Goal: Go to known website: Access a specific website the user already knows

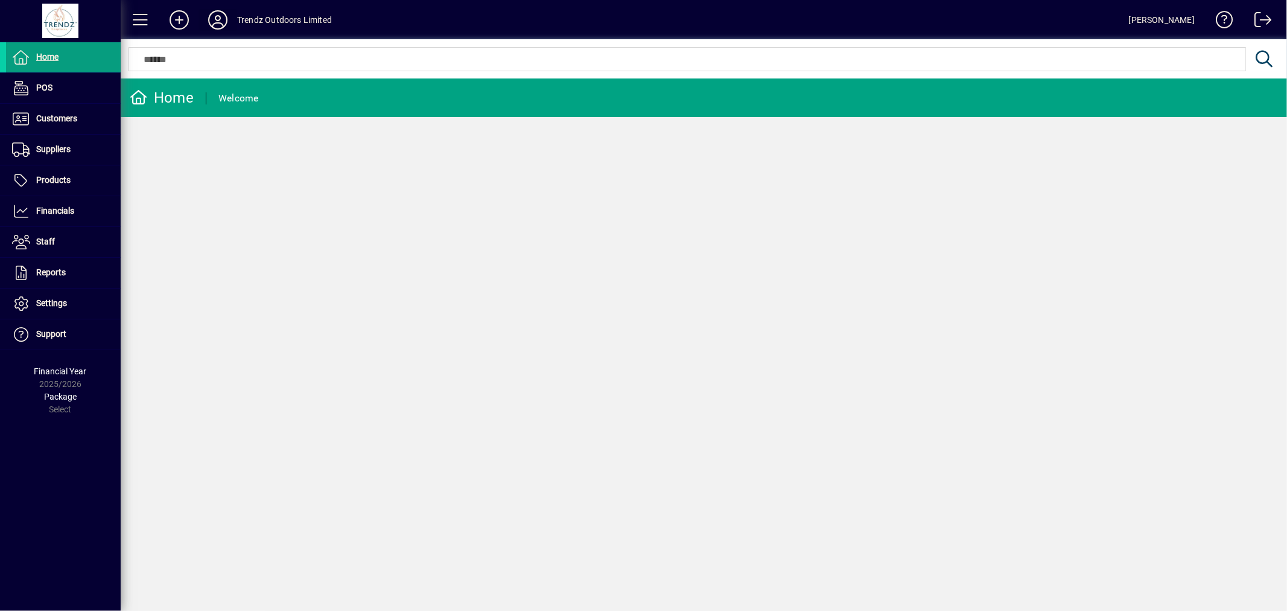
click at [215, 13] on icon at bounding box center [218, 19] width 24 height 19
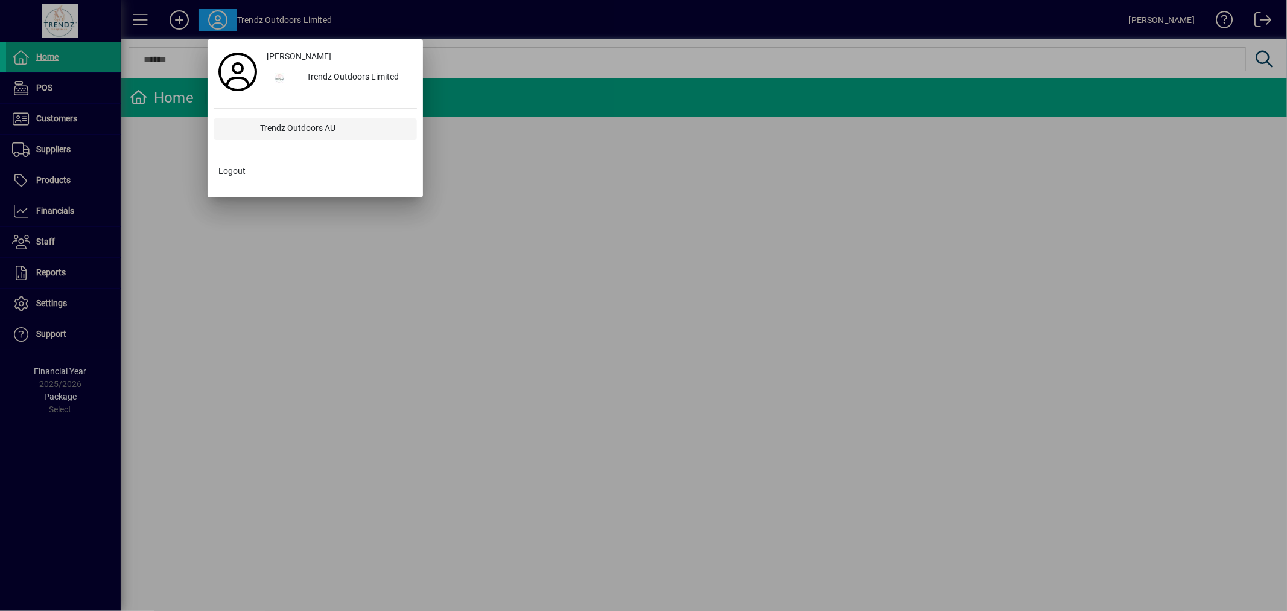
click at [334, 125] on div "Trendz Outdoors AU" at bounding box center [334, 129] width 166 height 22
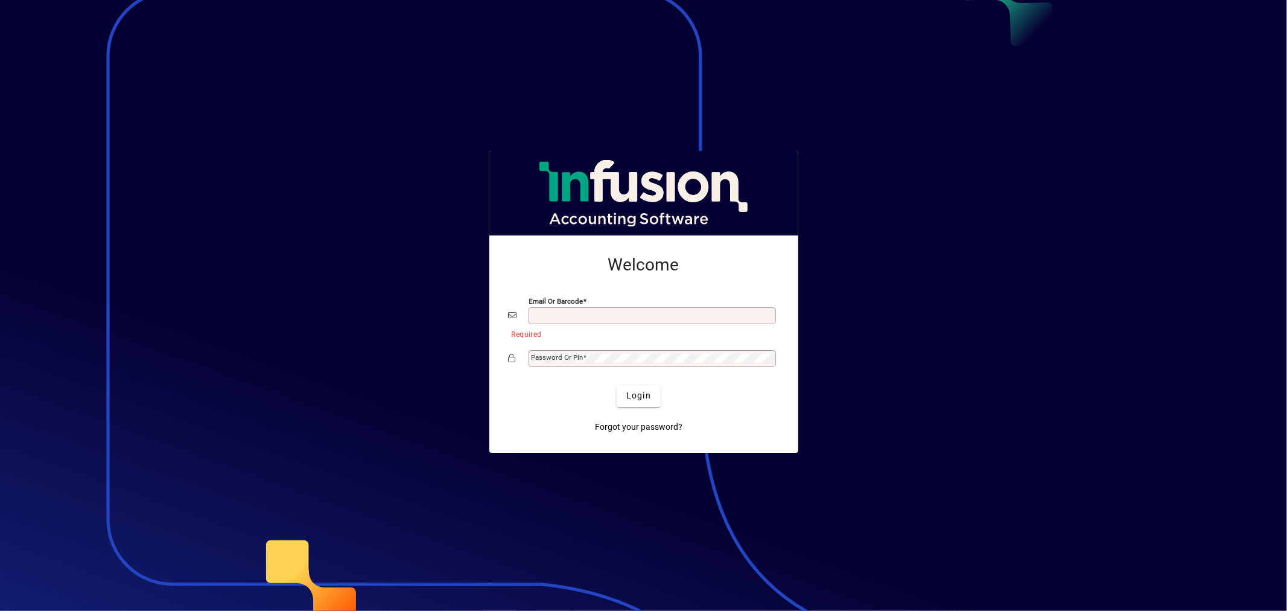
type input "**********"
click at [646, 403] on span "submit" at bounding box center [639, 395] width 44 height 29
